Goal: Task Accomplishment & Management: Complete application form

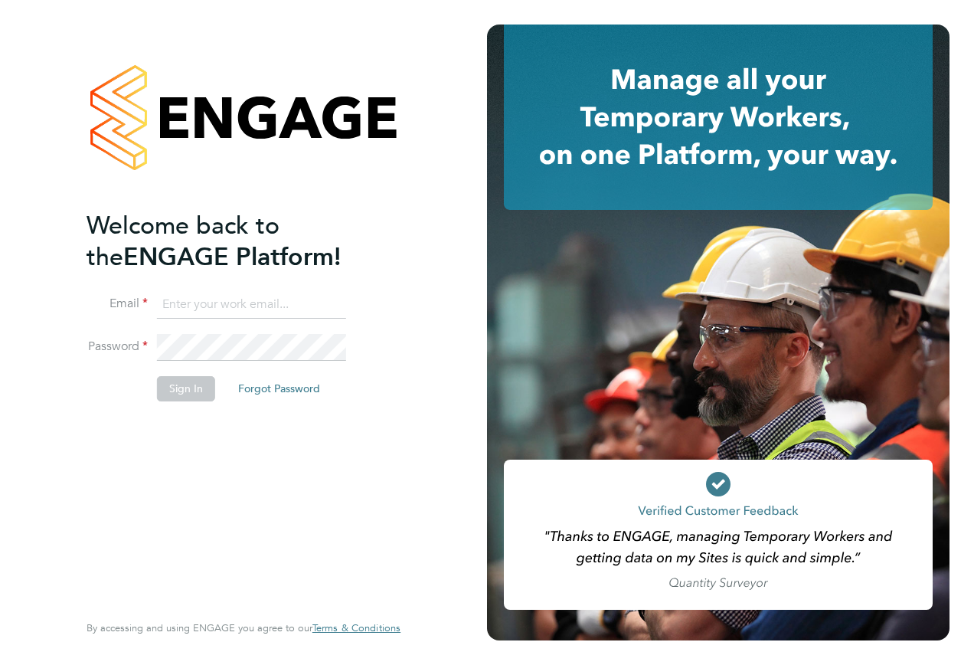
click at [236, 296] on input at bounding box center [251, 305] width 189 height 28
type input "jan.bradshaw@hays.com"
click at [180, 392] on button "Sign In" at bounding box center [186, 388] width 58 height 25
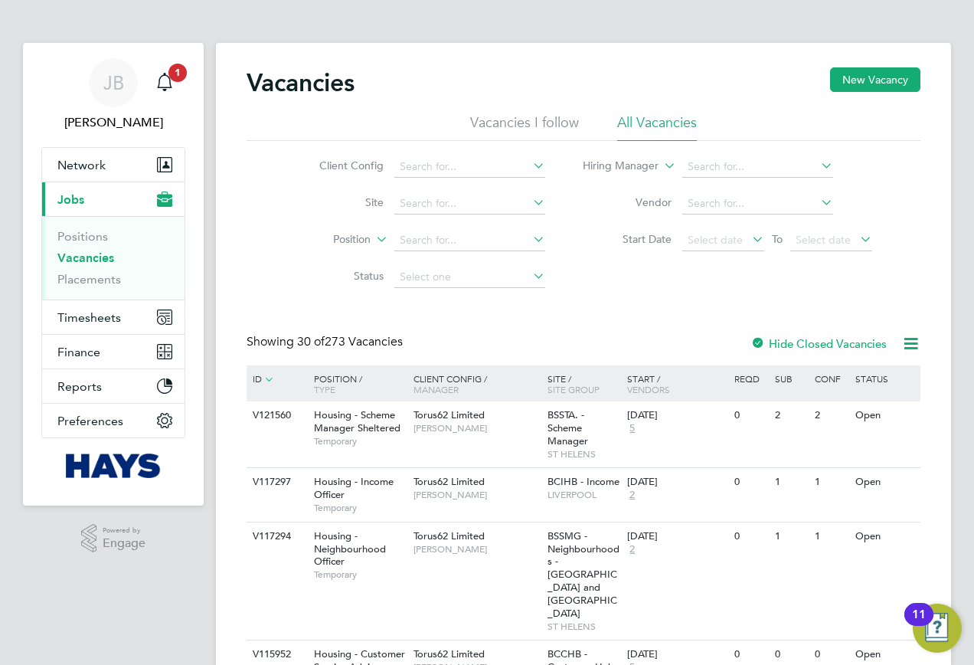
click at [268, 376] on icon at bounding box center [269, 379] width 14 height 14
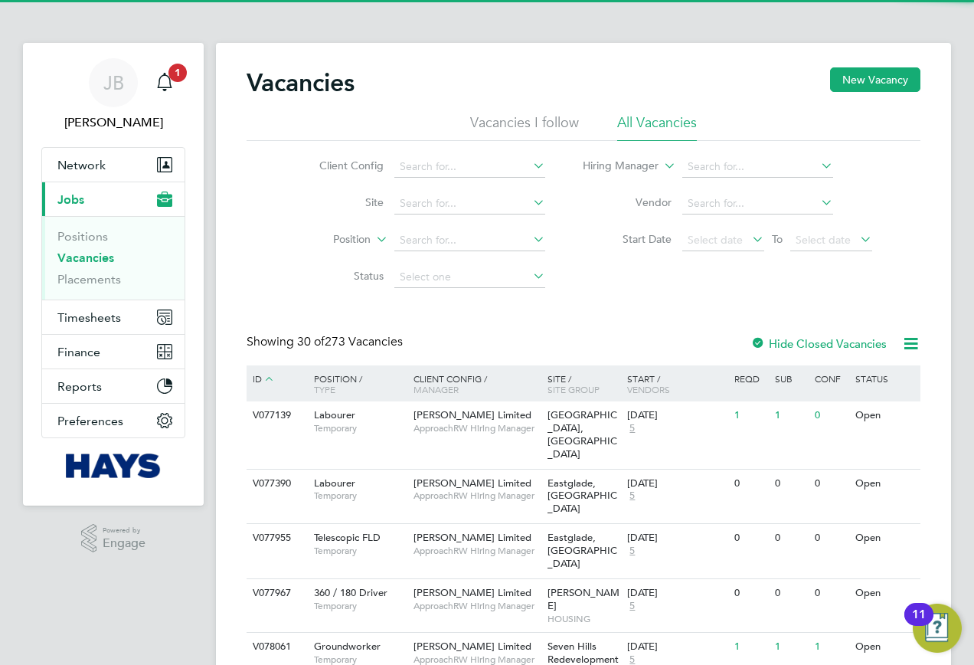
click at [268, 376] on icon at bounding box center [269, 379] width 14 height 14
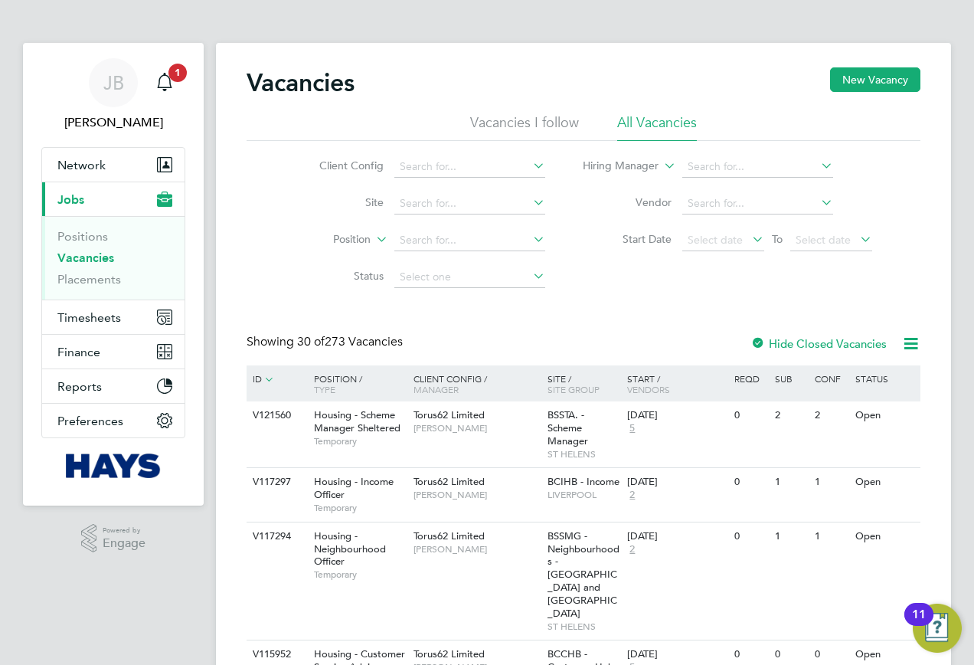
click at [671, 121] on li "All Vacancies" at bounding box center [657, 127] width 80 height 28
click at [709, 208] on input at bounding box center [758, 203] width 151 height 21
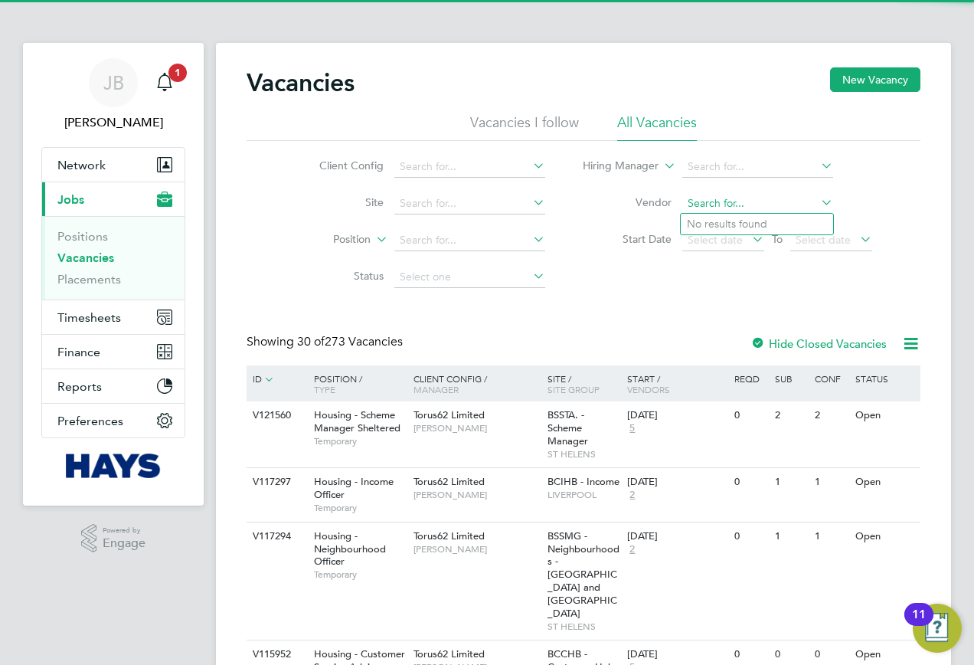
click at [709, 208] on input at bounding box center [758, 203] width 151 height 21
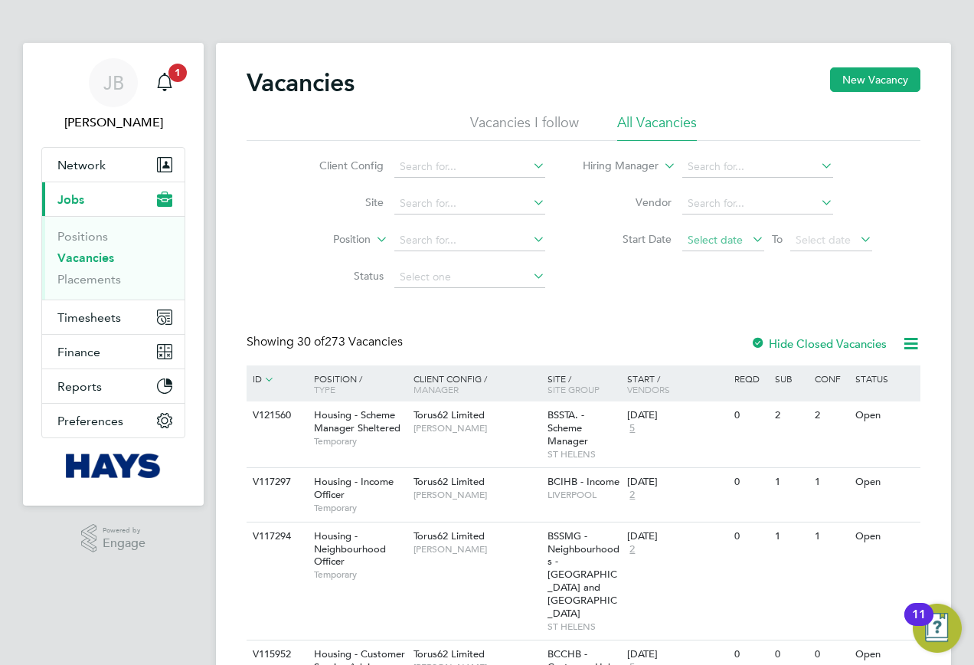
click at [715, 245] on span "Select date" at bounding box center [715, 240] width 55 height 14
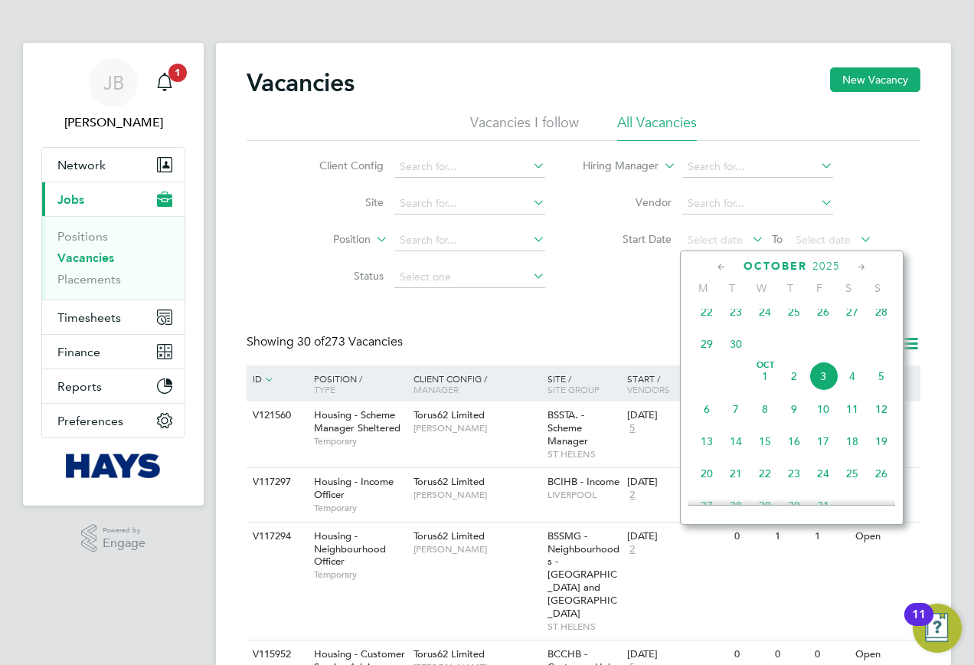
click at [827, 387] on span "3" at bounding box center [823, 376] width 29 height 29
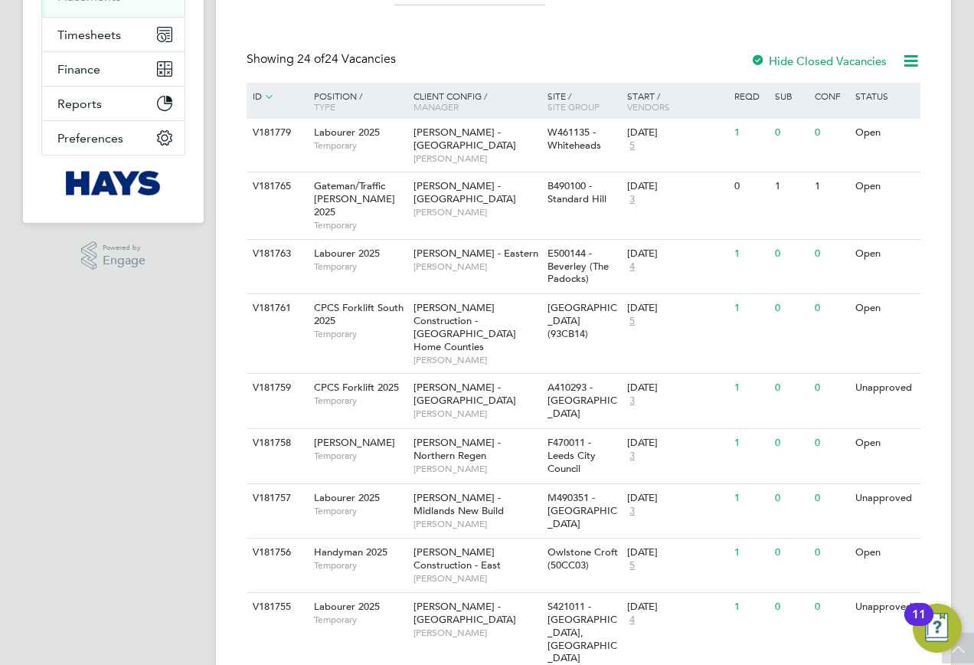
scroll to position [306, 0]
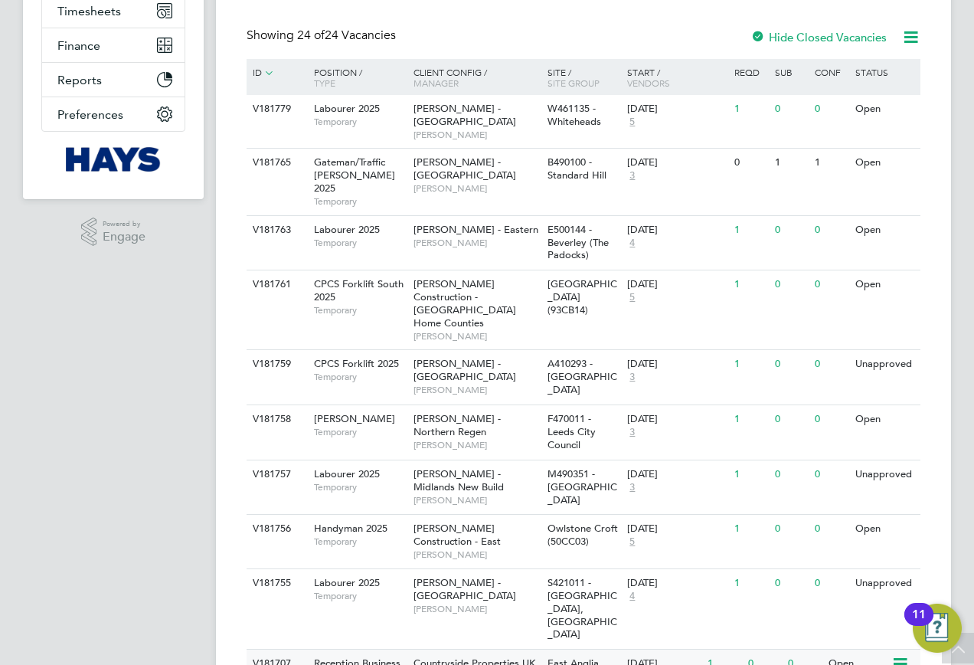
click at [250, 650] on div "V181707" at bounding box center [276, 664] width 54 height 28
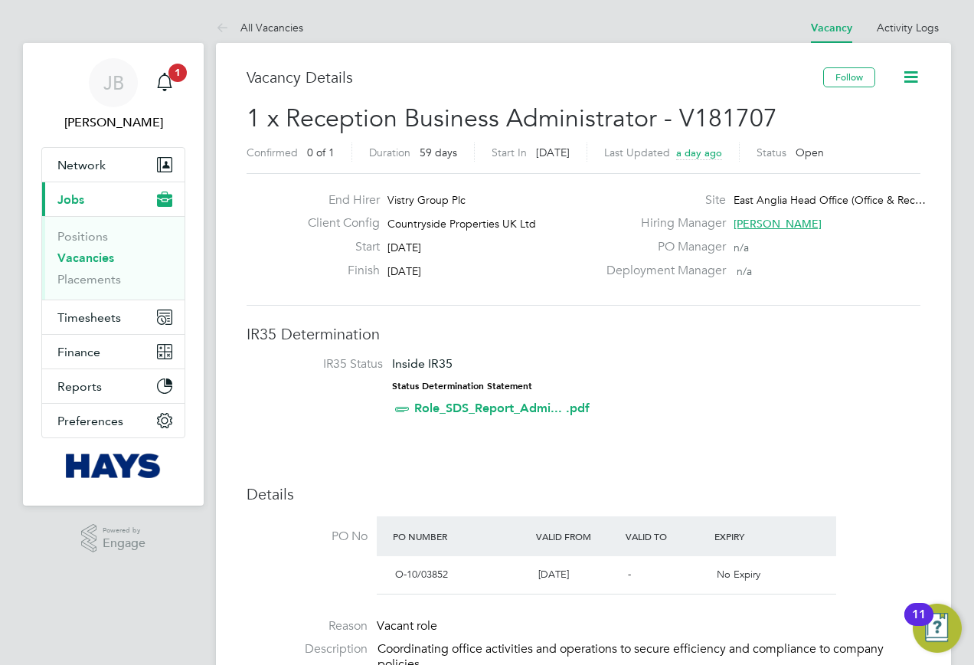
click at [507, 412] on link "Role_SDS_Report_Admi... .pdf" at bounding box center [501, 408] width 175 height 15
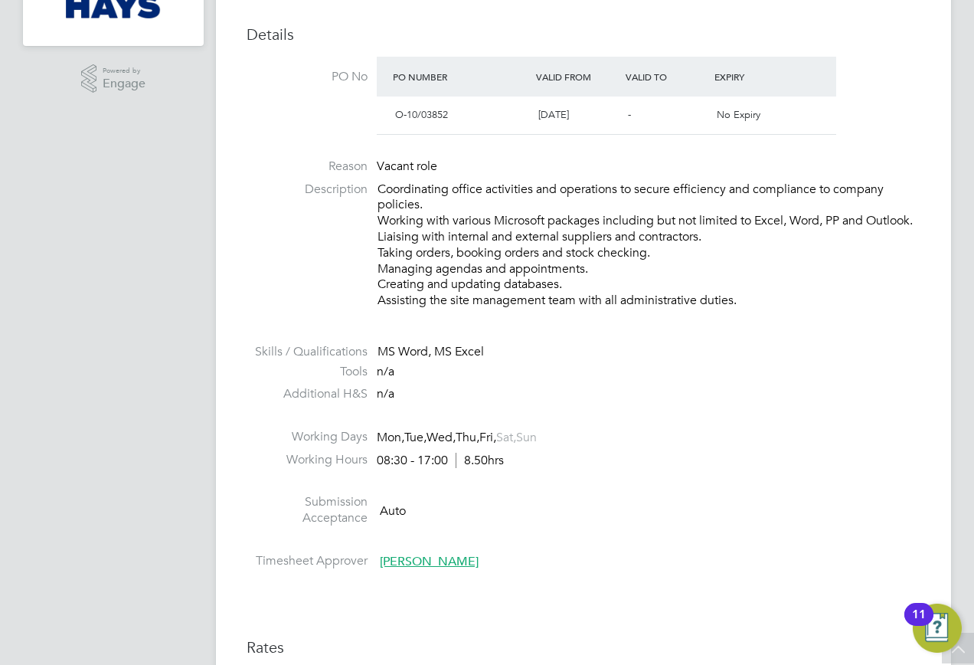
scroll to position [919, 0]
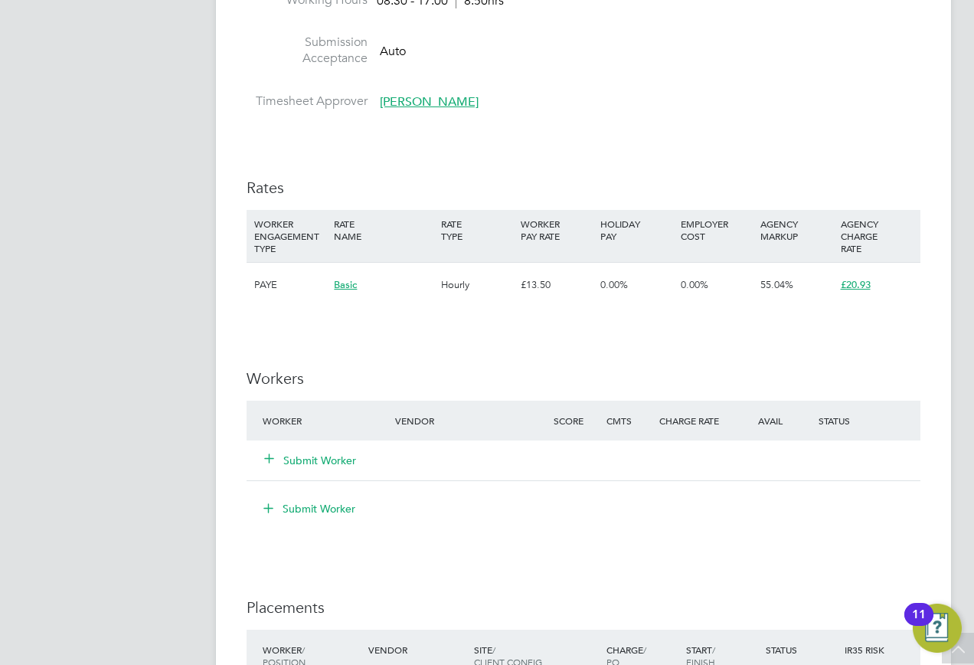
click at [319, 459] on button "Submit Worker" at bounding box center [311, 460] width 92 height 15
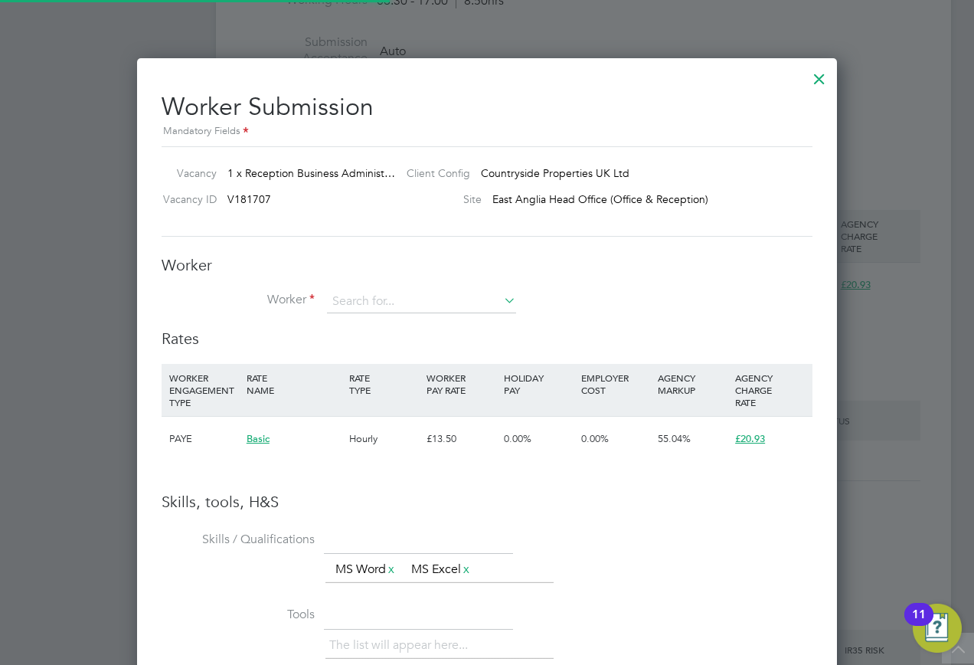
scroll to position [23, 398]
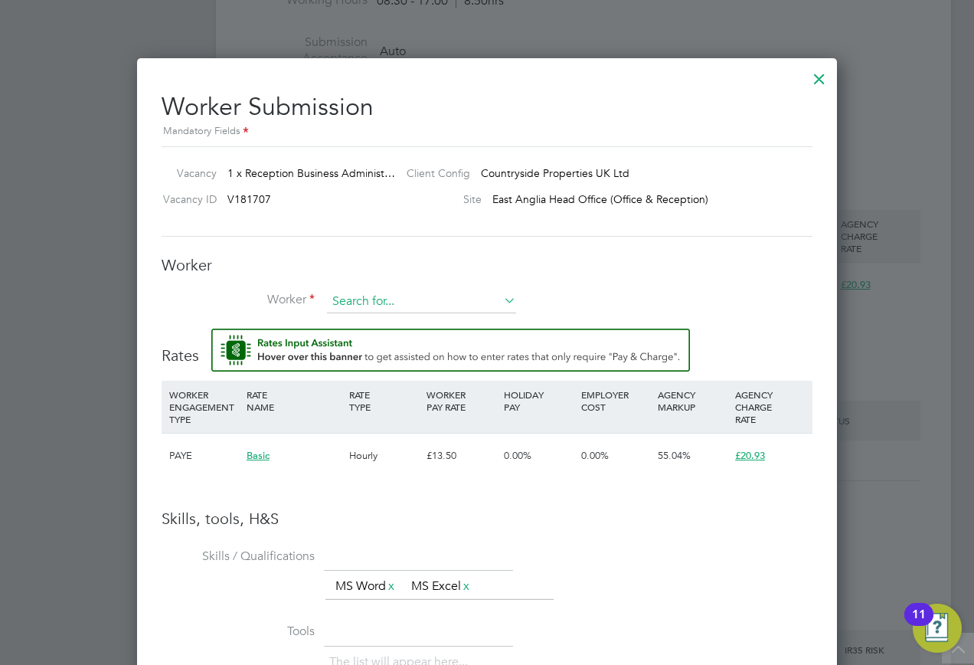
click at [368, 292] on input at bounding box center [421, 301] width 189 height 23
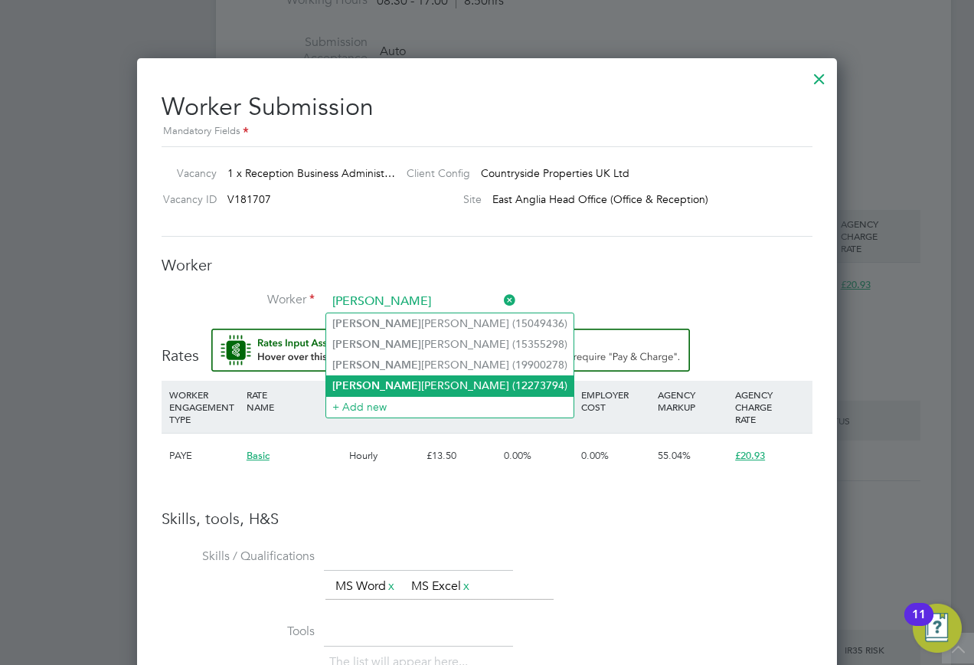
click at [368, 387] on li "Eliza beth Sharpe (12273794)" at bounding box center [449, 385] width 247 height 21
type input "Elizabeth Sharpe (12273794)"
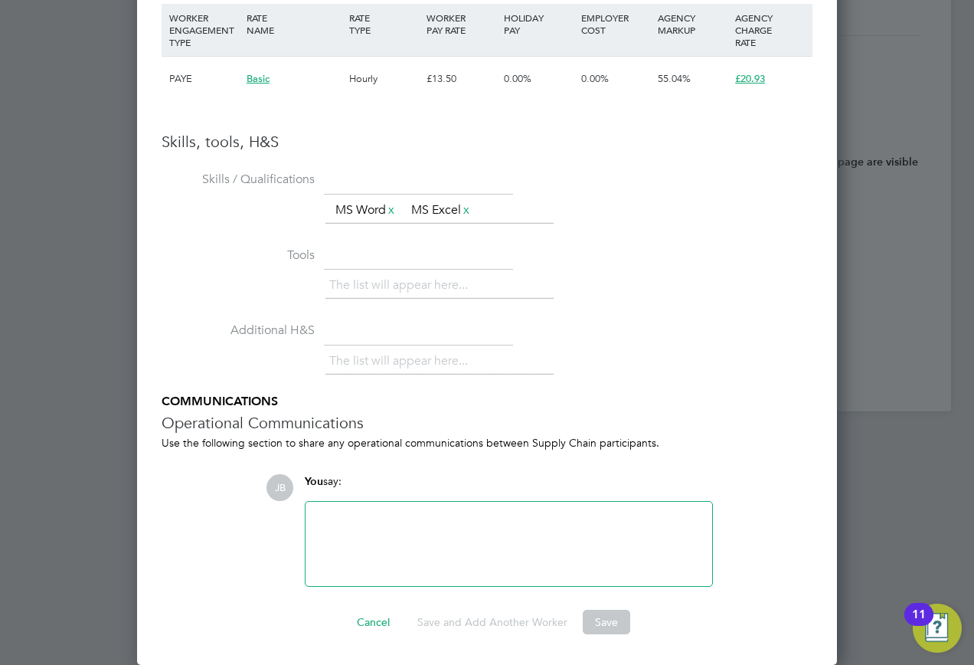
click at [661, 314] on li "Tools The list will appear here..." at bounding box center [487, 281] width 651 height 76
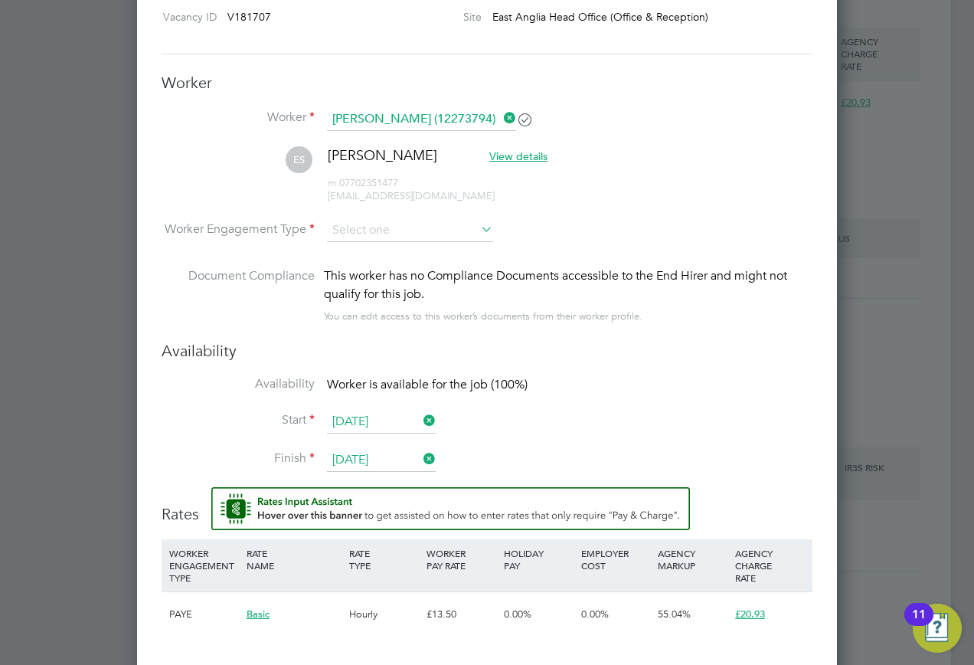
click at [478, 234] on icon at bounding box center [478, 228] width 0 height 21
click at [349, 272] on li "PAYE" at bounding box center [410, 272] width 168 height 20
type input "PAYE"
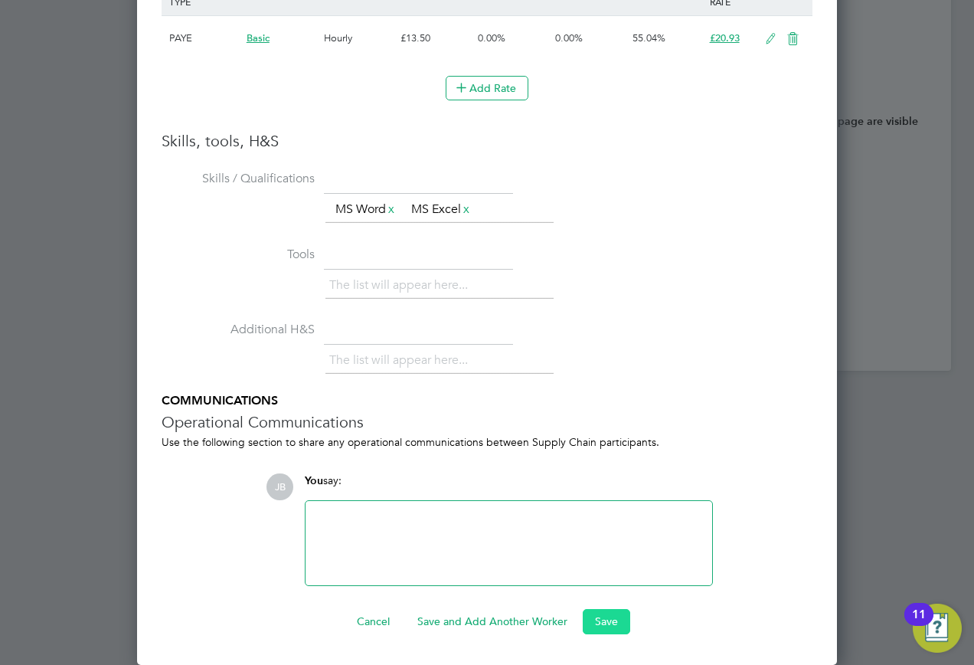
click at [607, 620] on button "Save" at bounding box center [606, 621] width 47 height 25
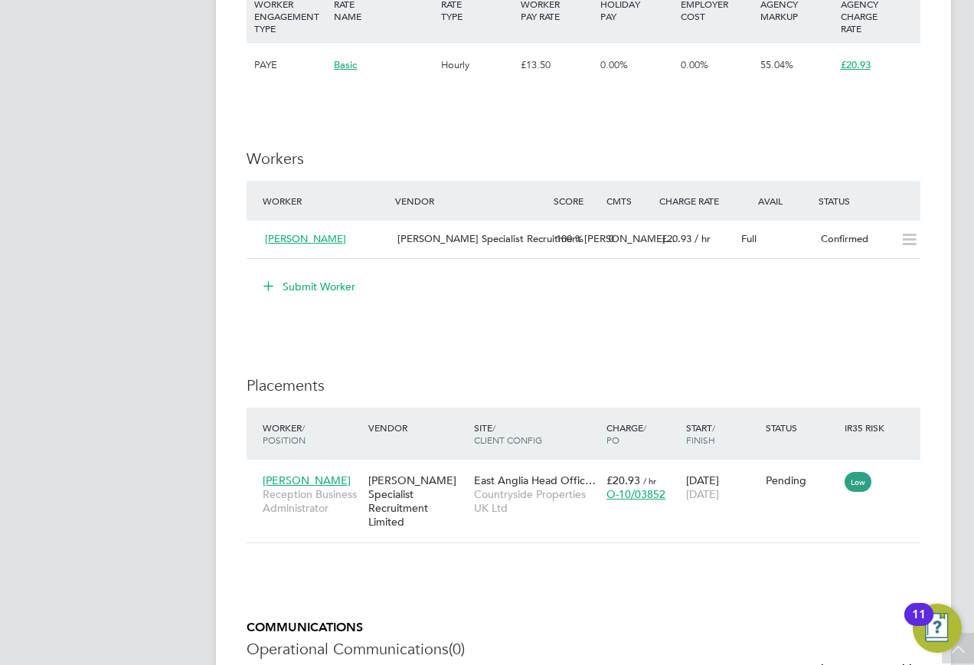
scroll to position [1226, 0]
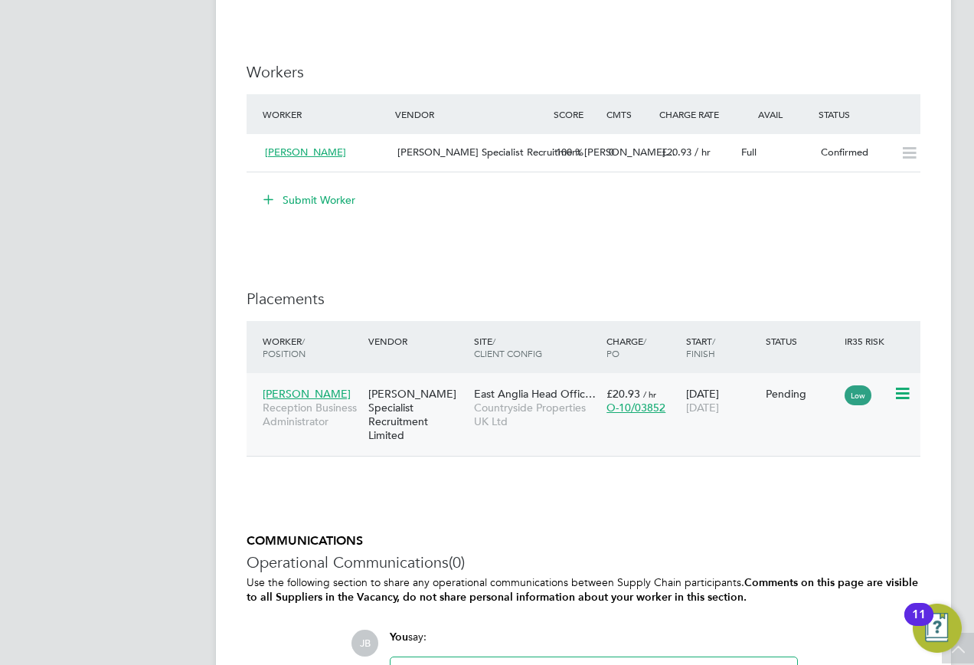
click at [316, 389] on span "[PERSON_NAME]" at bounding box center [307, 394] width 88 height 14
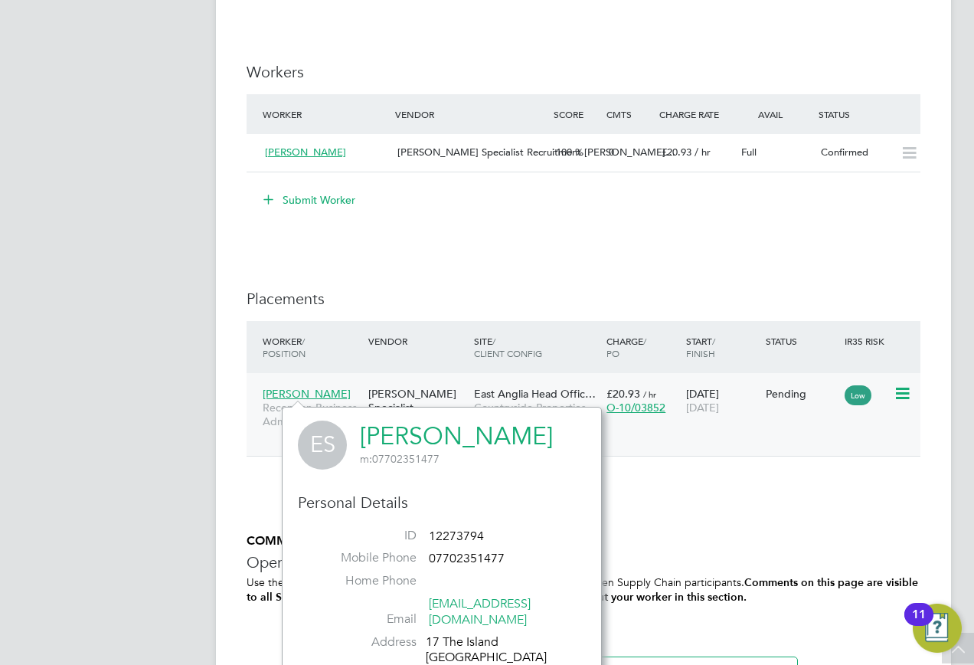
click at [787, 424] on div "Elizabeth Sharpe Reception Business Administrator Hays Specialist Recruitment L…" at bounding box center [584, 415] width 674 height 84
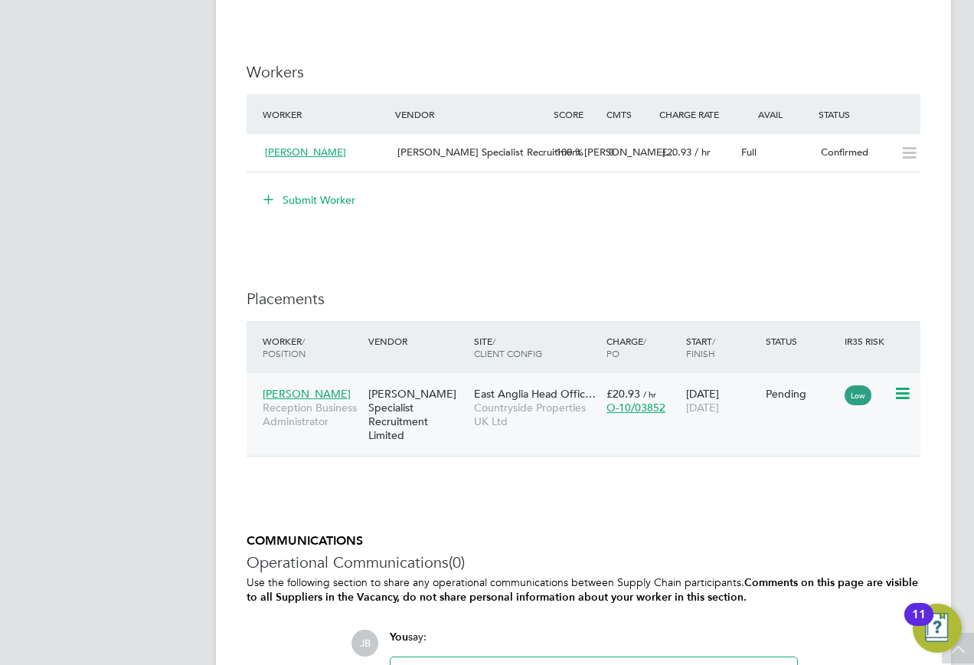
click at [907, 400] on icon at bounding box center [901, 394] width 15 height 18
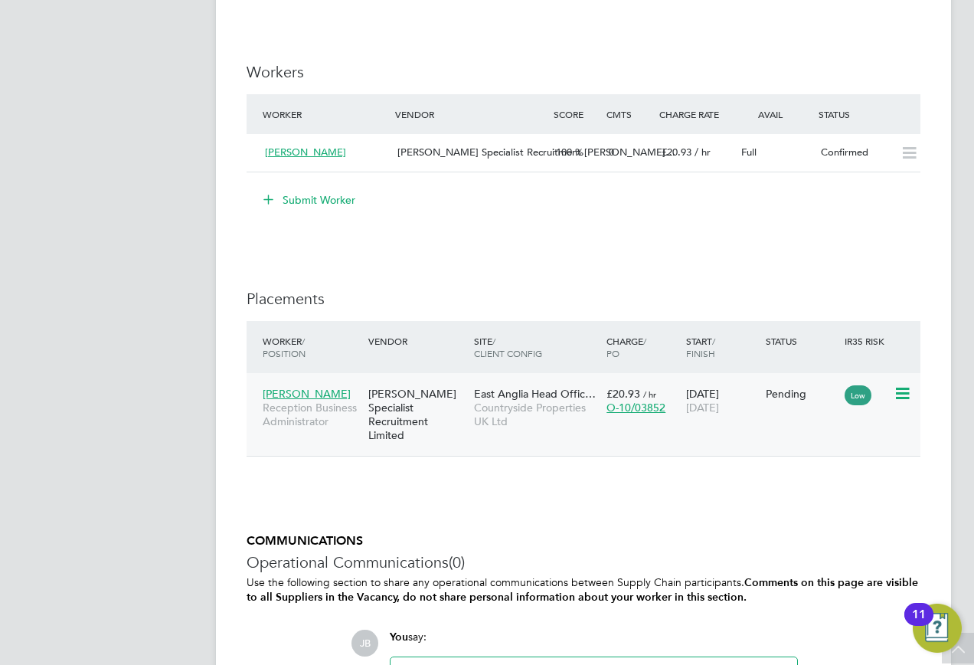
click at [892, 393] on div "Low" at bounding box center [867, 393] width 53 height 29
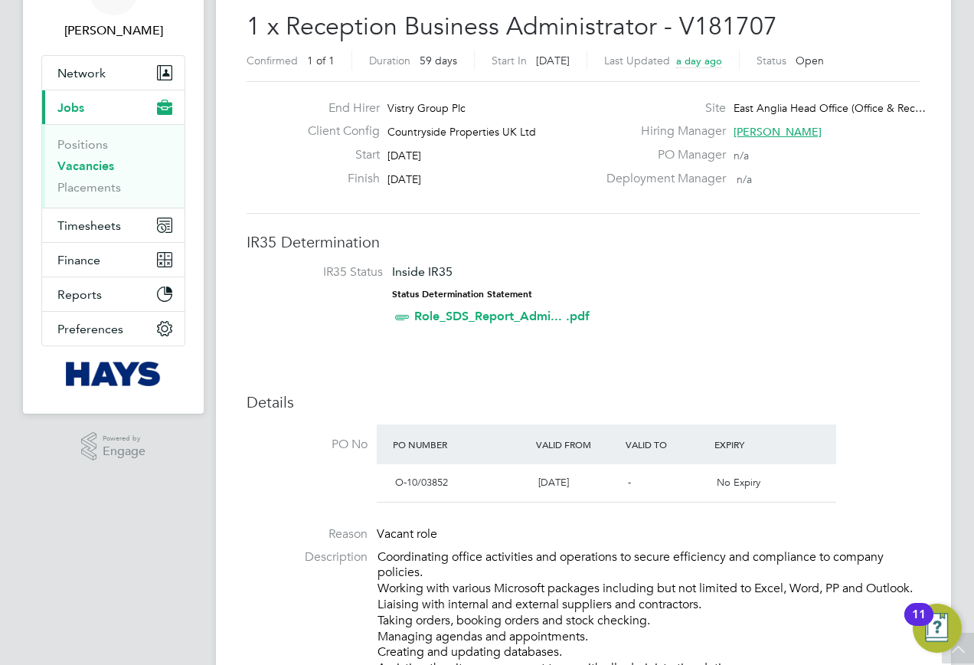
scroll to position [0, 0]
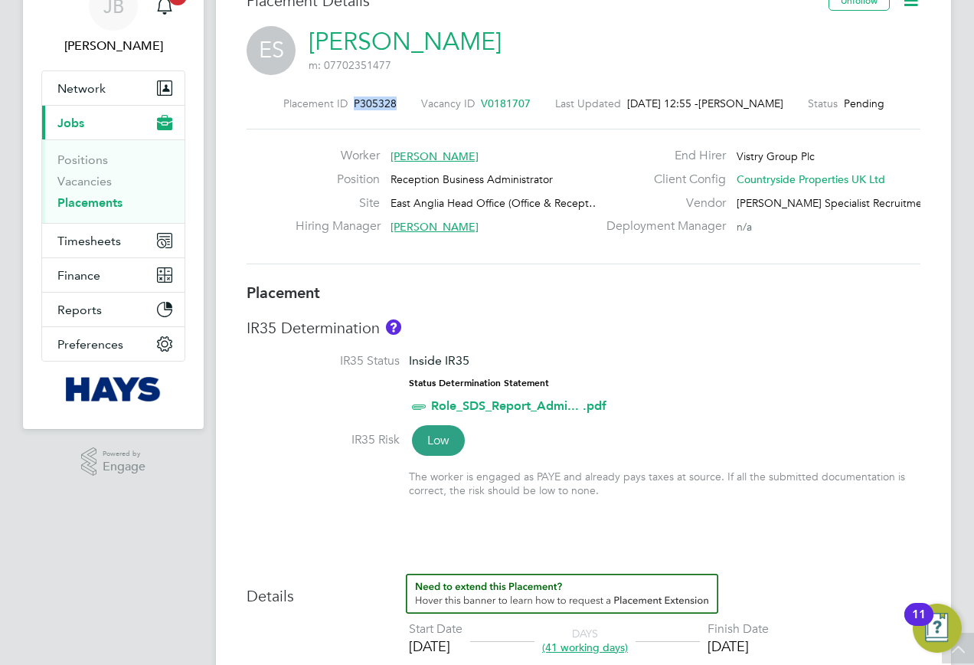
drag, startPoint x: 404, startPoint y: 101, endPoint x: 352, endPoint y: 104, distance: 51.4
click at [352, 104] on div "Placement ID P305328 Vacancy ID V0181707 Last Updated 03 Oct 2025, 12:55 - Jan …" at bounding box center [584, 104] width 674 height 14
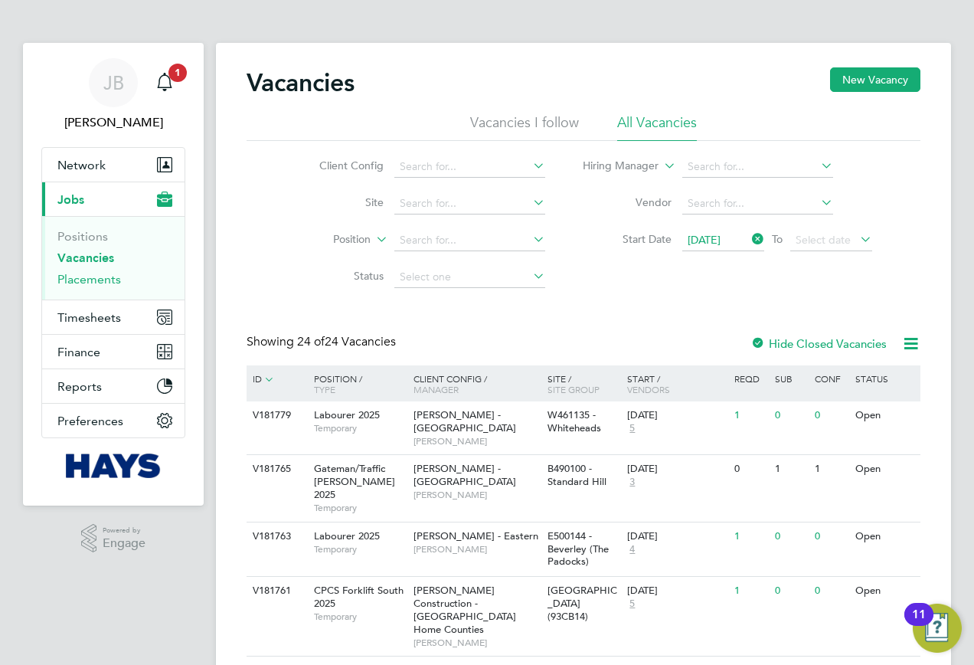
click at [71, 280] on link "Placements" at bounding box center [89, 279] width 64 height 15
